Goal: Task Accomplishment & Management: Complete application form

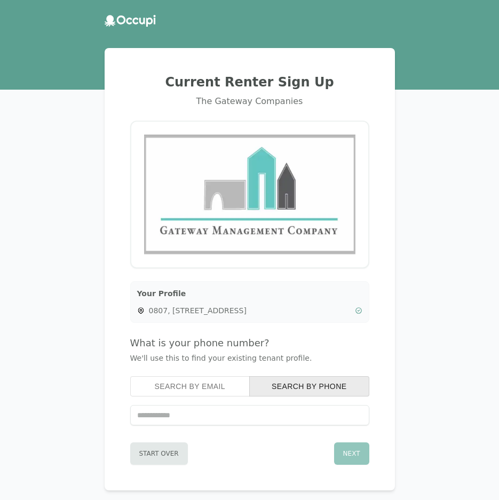
scroll to position [53, 0]
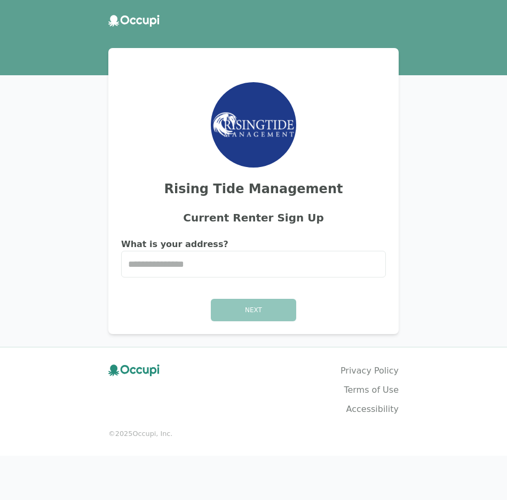
drag, startPoint x: 143, startPoint y: 20, endPoint x: 143, endPoint y: 26, distance: 6.4
click at [143, 26] on header at bounding box center [253, 20] width 507 height 29
click at [141, 23] on icon at bounding box center [139, 21] width 6 height 7
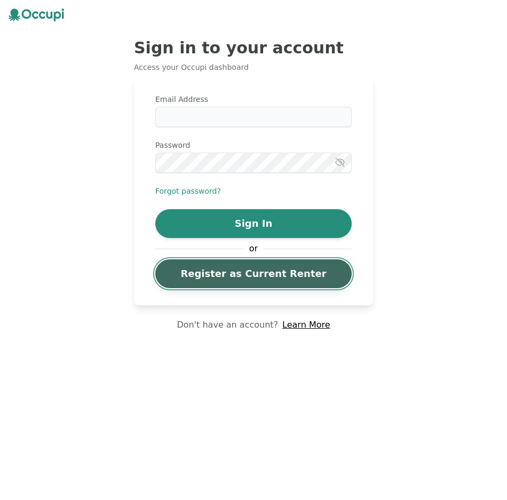
click at [233, 272] on link "Register as Current Renter" at bounding box center [253, 273] width 196 height 29
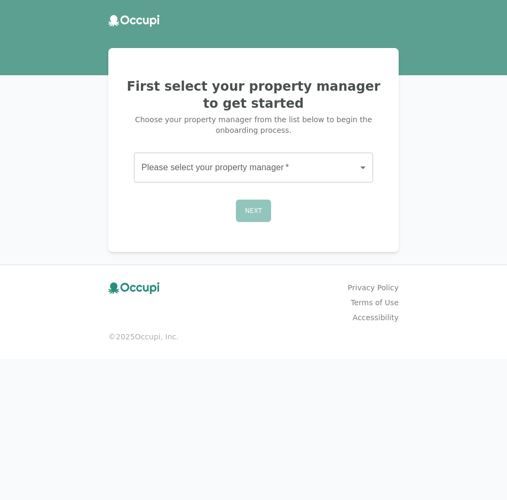
click at [220, 171] on body "First select your property manager to get started Choose your property manager …" at bounding box center [253, 250] width 507 height 500
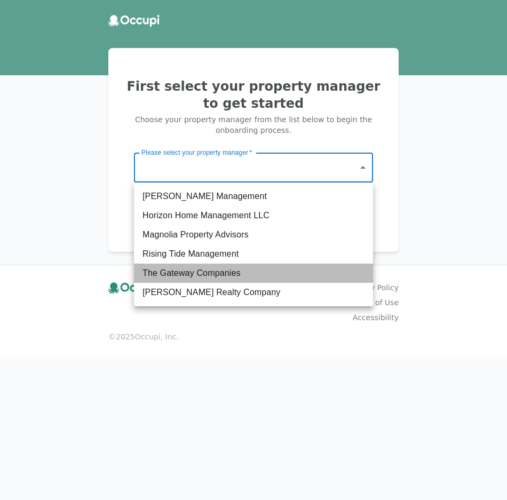
click at [215, 275] on li "The Gateway Companies" at bounding box center [253, 272] width 239 height 19
type input "**********"
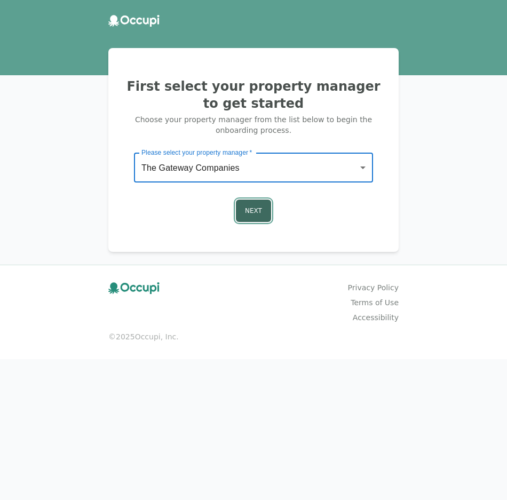
click at [254, 211] on button "Next" at bounding box center [253, 210] width 35 height 22
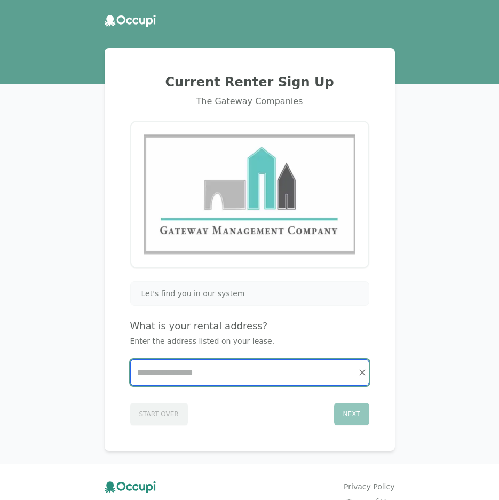
click at [170, 370] on input "Start typing..." at bounding box center [250, 373] width 238 height 26
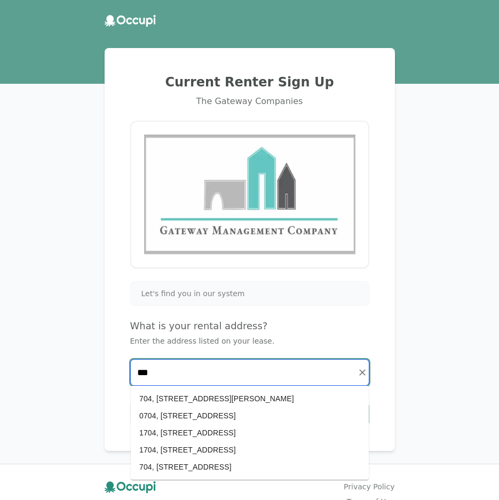
scroll to position [53, 0]
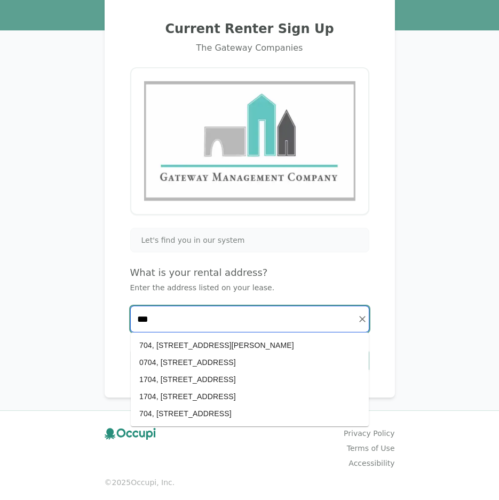
type input "***"
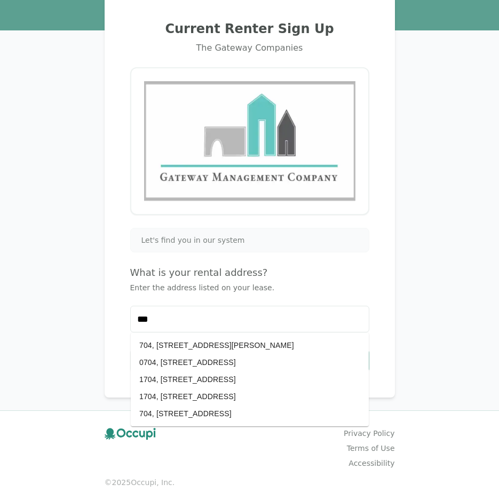
click at [54, 157] on div "Current Renter Sign Up The Gateway Companies Let's find you in our system What …" at bounding box center [249, 226] width 499 height 558
